Goal: Information Seeking & Learning: Check status

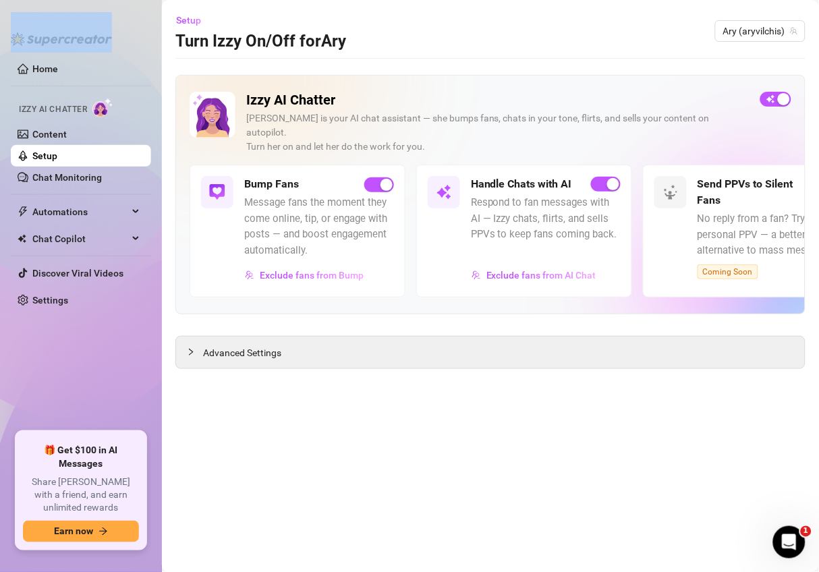
click at [45, 53] on div "Home Izzy AI Chatter Content Setup Chat Monitoring Automations Chat Copilot Dis…" at bounding box center [81, 286] width 140 height 548
click at [45, 63] on link "Home" at bounding box center [45, 68] width 26 height 11
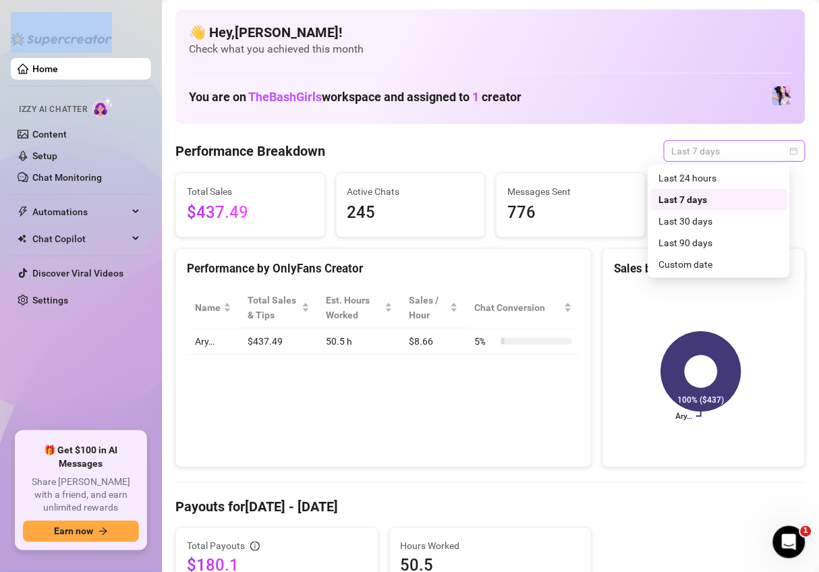
click at [710, 156] on span "Last 7 days" at bounding box center [734, 151] width 125 height 20
click at [683, 258] on div "Custom date" at bounding box center [719, 264] width 120 height 15
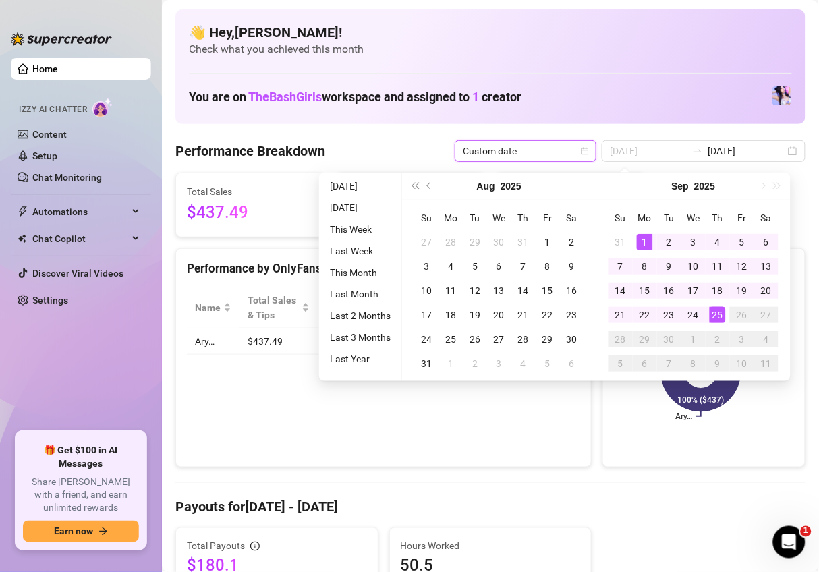
type input "[DATE]"
click at [638, 243] on div "1" at bounding box center [645, 242] width 16 height 16
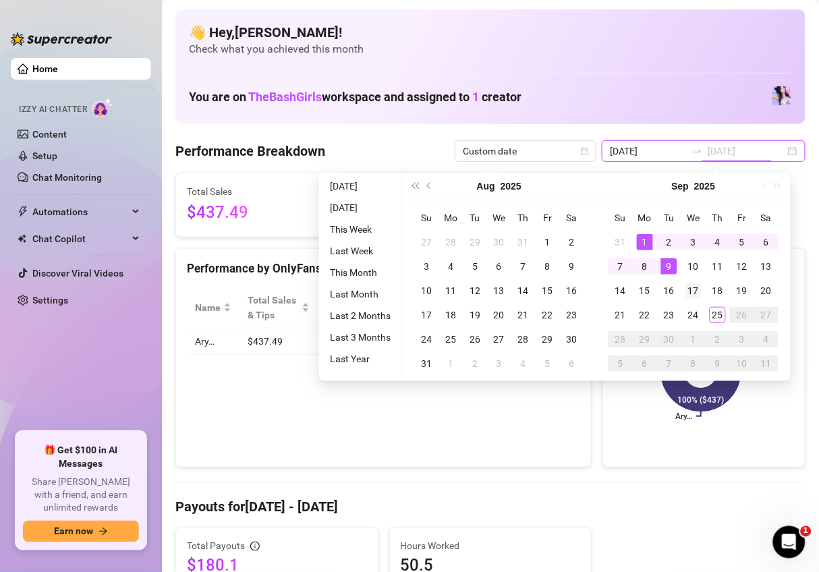
type input "[DATE]"
click at [710, 314] on div "25" at bounding box center [718, 315] width 16 height 16
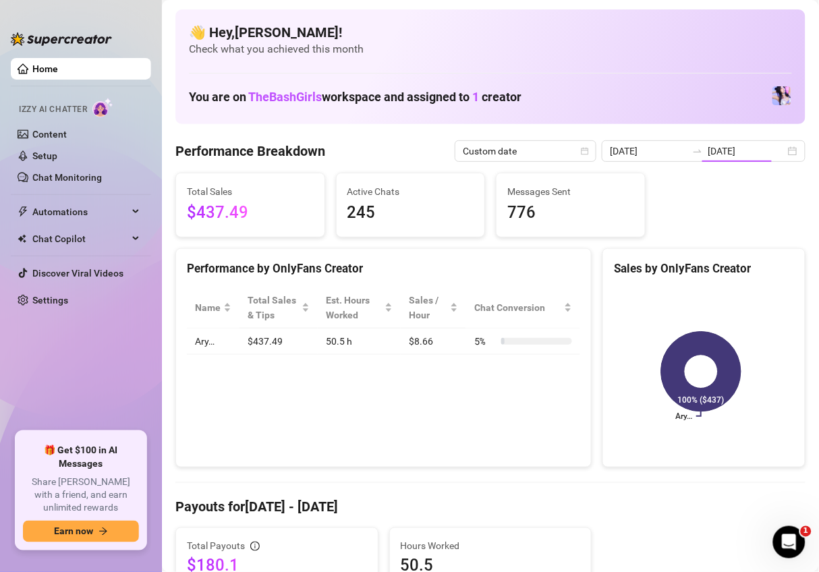
type input "[DATE]"
click at [718, 158] on input "[DATE]" at bounding box center [746, 151] width 77 height 15
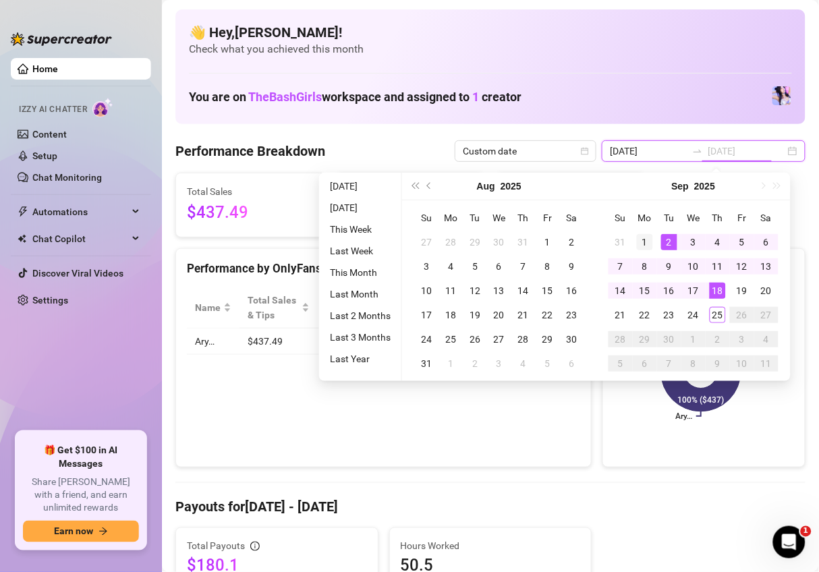
type input "[DATE]"
click at [643, 241] on div "1" at bounding box center [645, 242] width 16 height 16
type input "[DATE]"
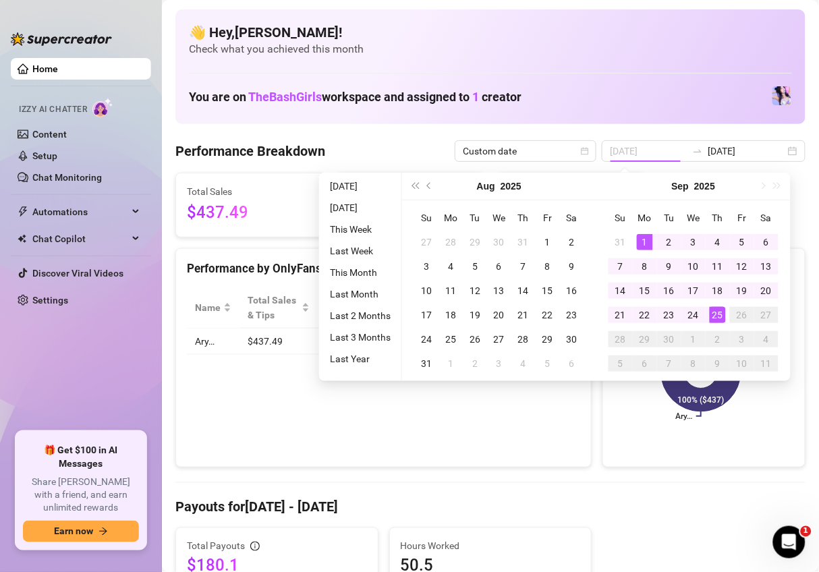
click at [718, 318] on div "25" at bounding box center [718, 315] width 16 height 16
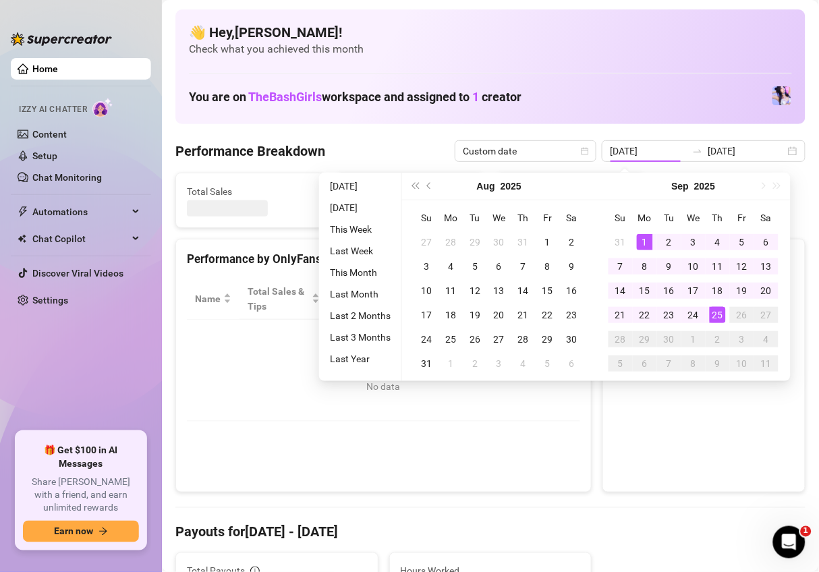
type input "[DATE]"
